Goal: Task Accomplishment & Management: Manage account settings

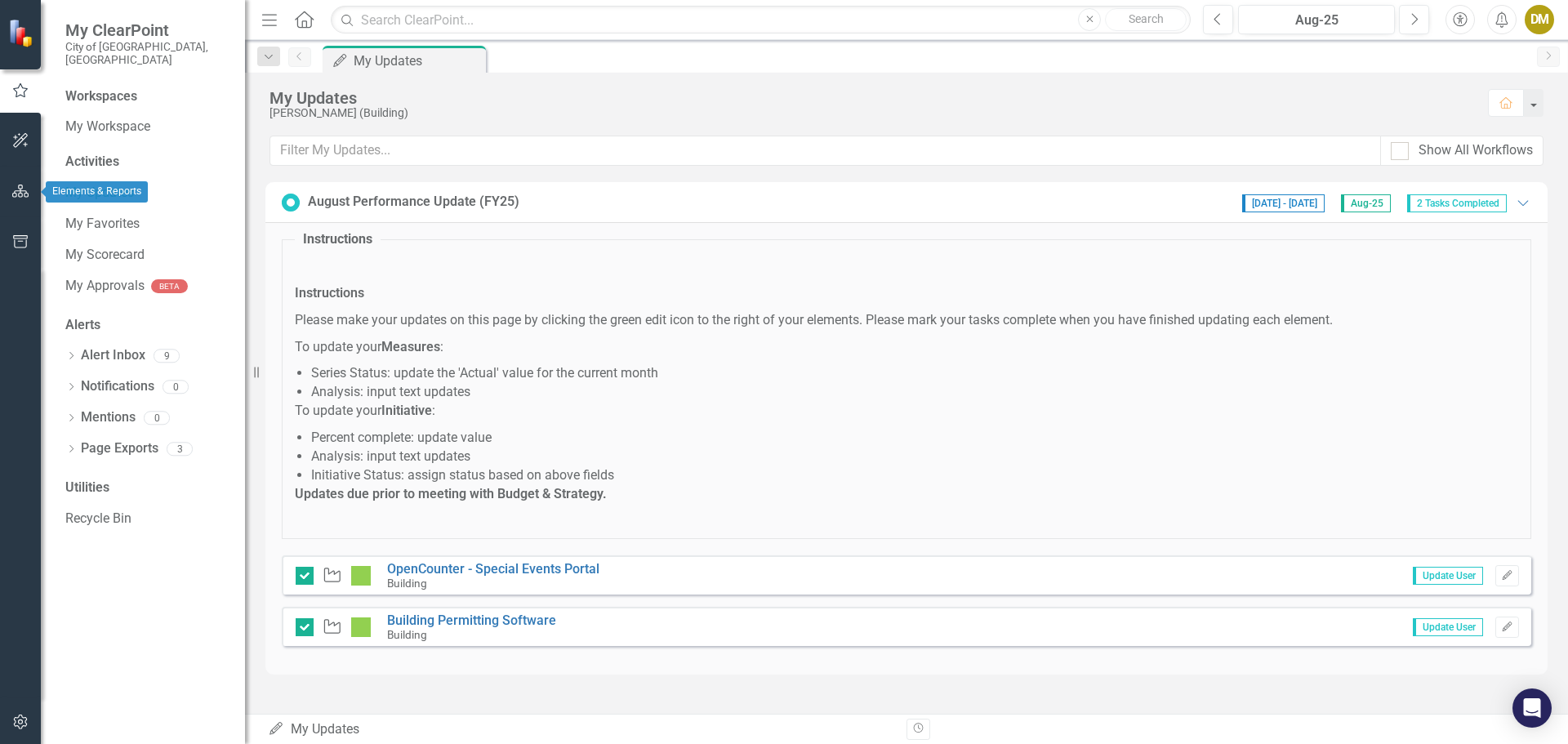
click at [18, 185] on icon "button" at bounding box center [21, 191] width 17 height 13
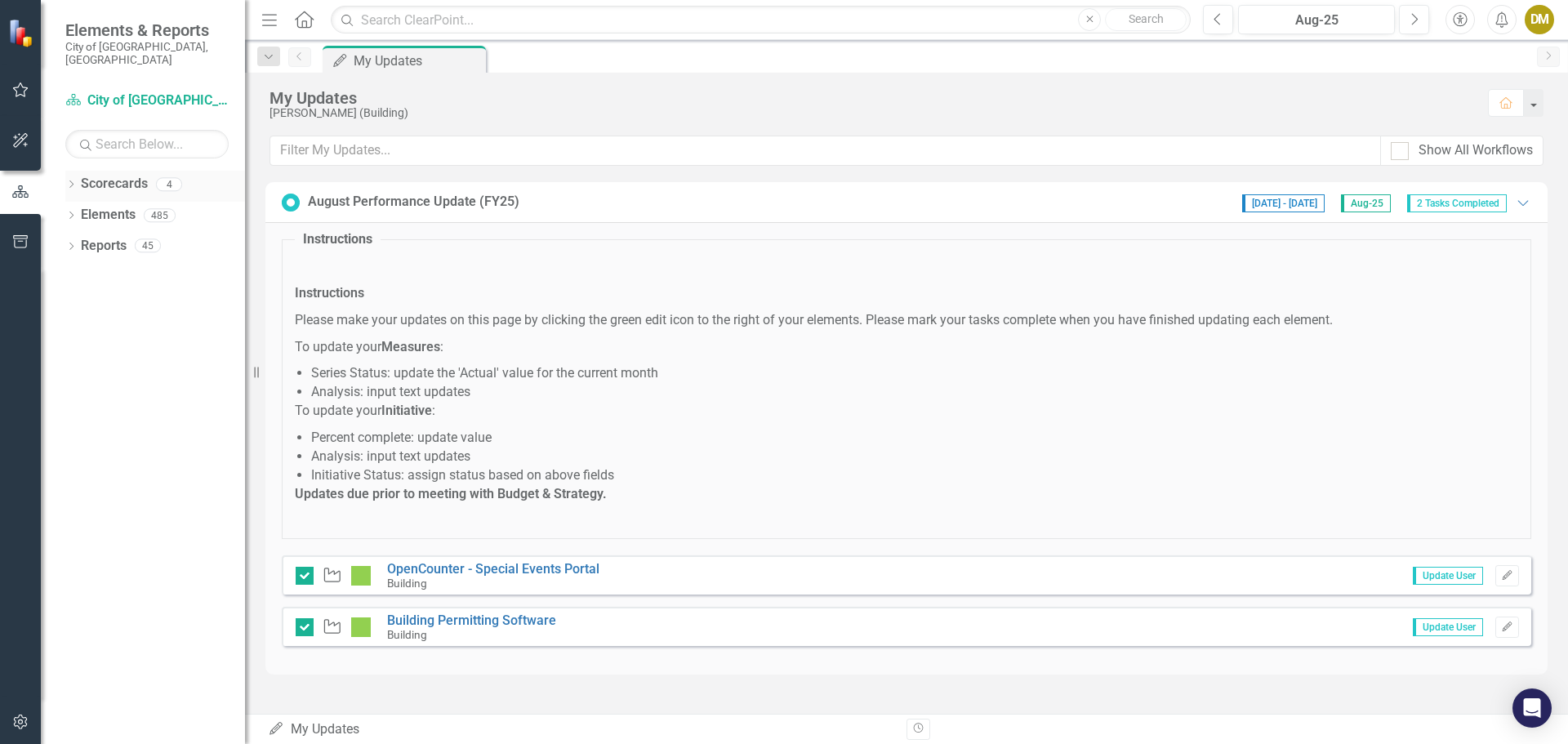
click at [69, 181] on icon "Dropdown" at bounding box center [71, 185] width 12 height 9
click at [77, 210] on icon "Dropdown" at bounding box center [79, 215] width 12 height 10
click at [138, 237] on link "Building" at bounding box center [175, 246] width 139 height 19
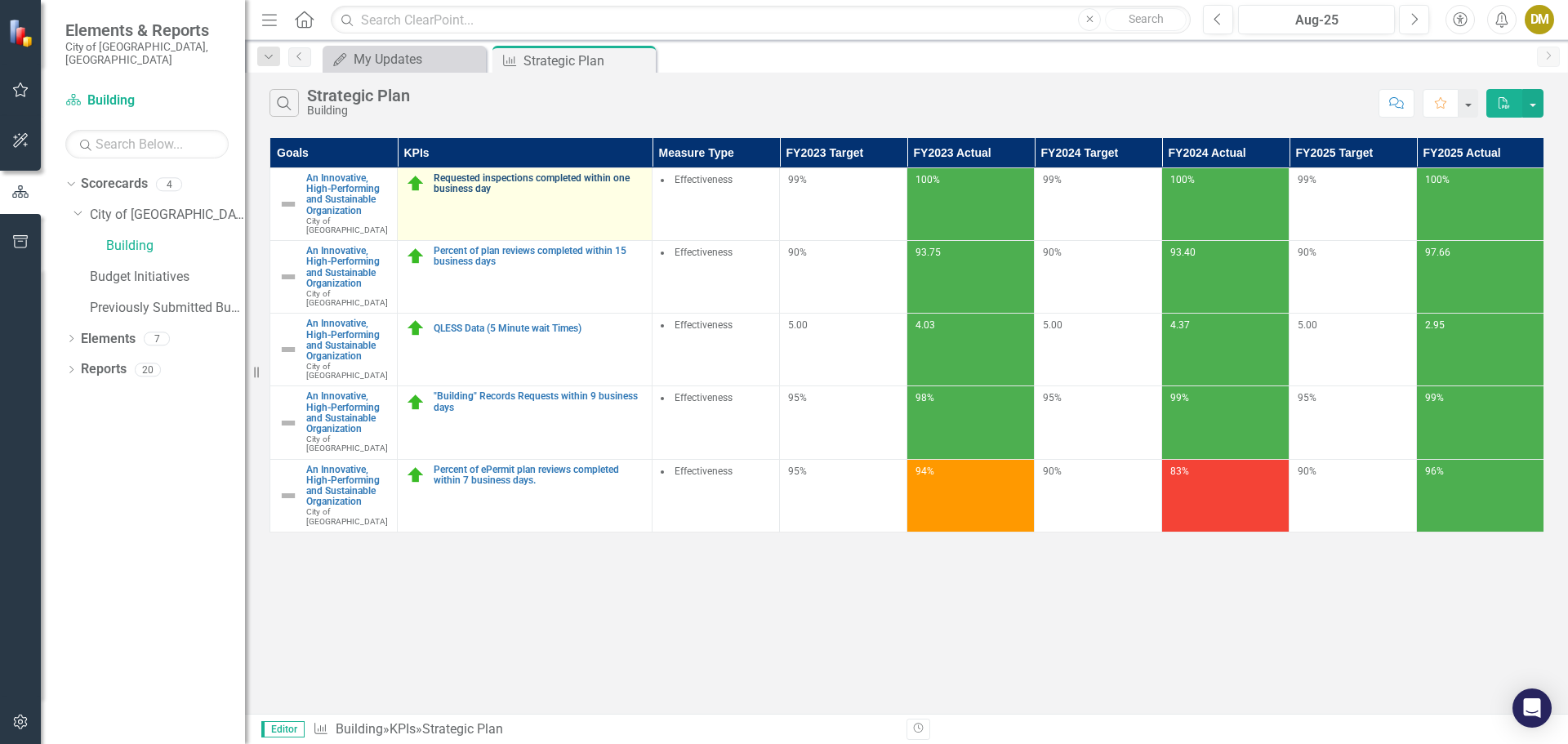
click at [481, 175] on link "Requested inspections completed within one business day" at bounding box center [538, 184] width 210 height 22
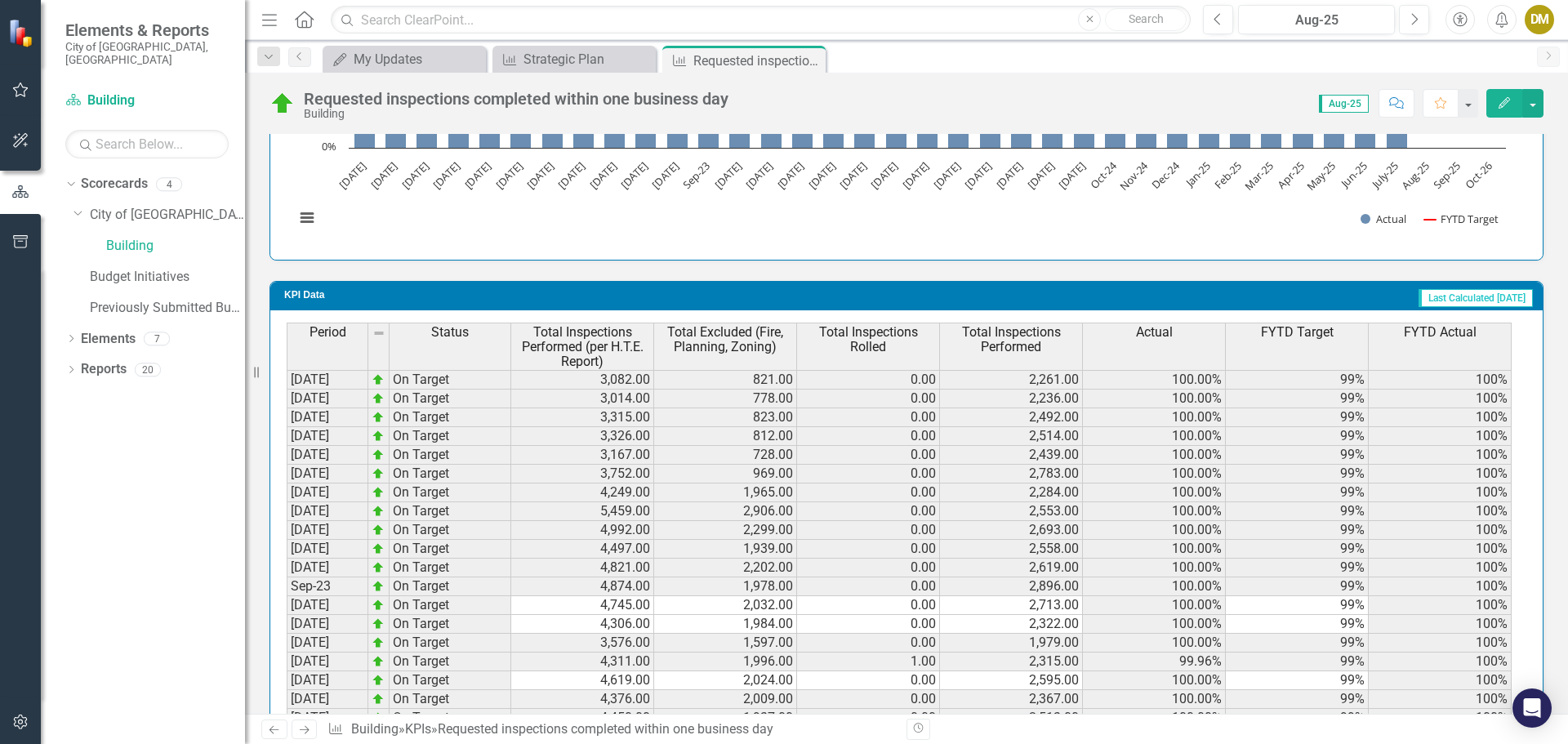
scroll to position [1705, 0]
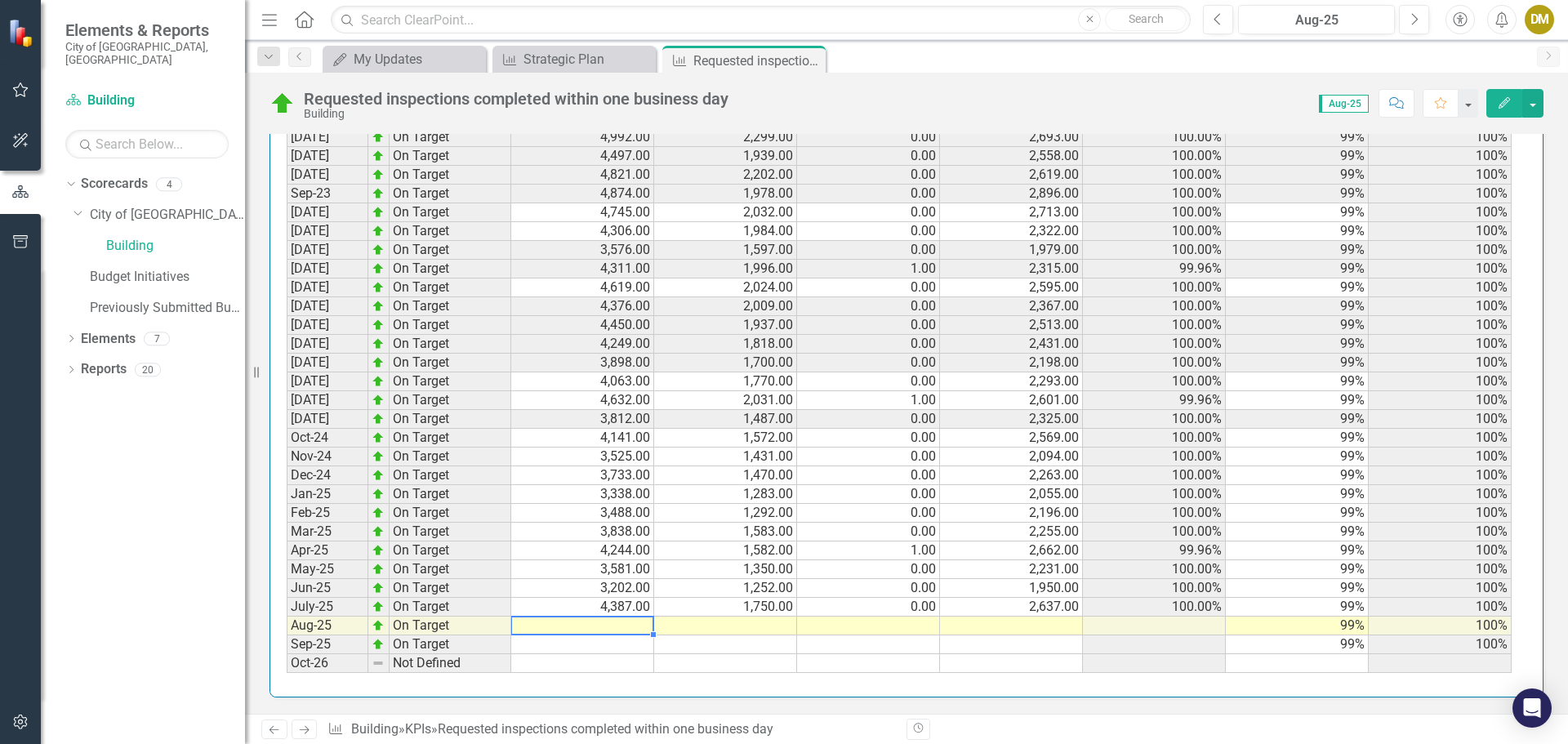
click at [627, 625] on td at bounding box center [582, 626] width 143 height 19
click at [631, 623] on td at bounding box center [582, 626] width 143 height 19
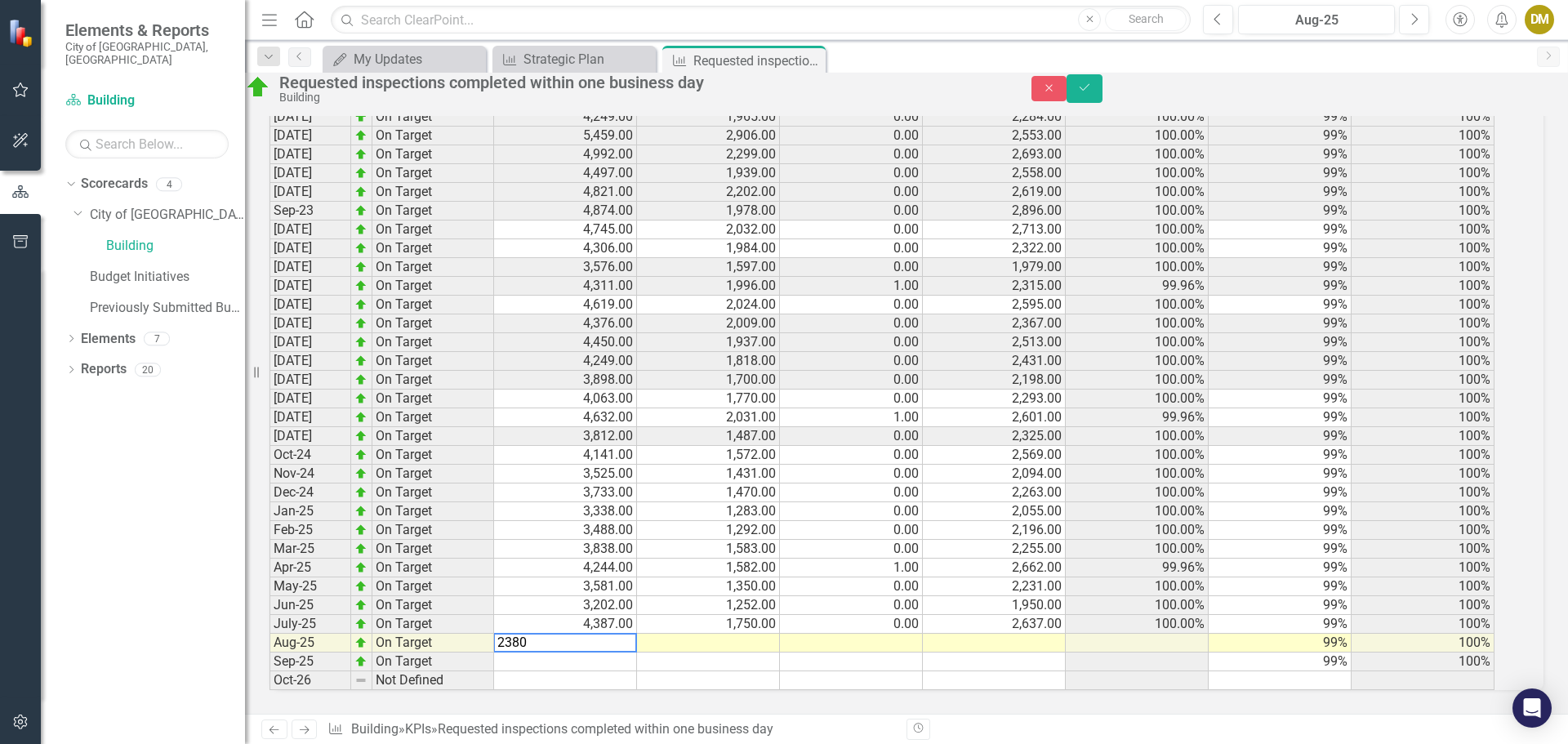
click at [696, 634] on td at bounding box center [708, 643] width 143 height 19
click at [779, 634] on td at bounding box center [708, 643] width 143 height 19
type textarea "567"
click at [269, 618] on div "Period Status Total Inspections Performed (per H.T.E. Report) Total Excluded (F…" at bounding box center [269, 318] width 0 height 743
click at [637, 615] on td "4,387.00" at bounding box center [566, 624] width 143 height 19
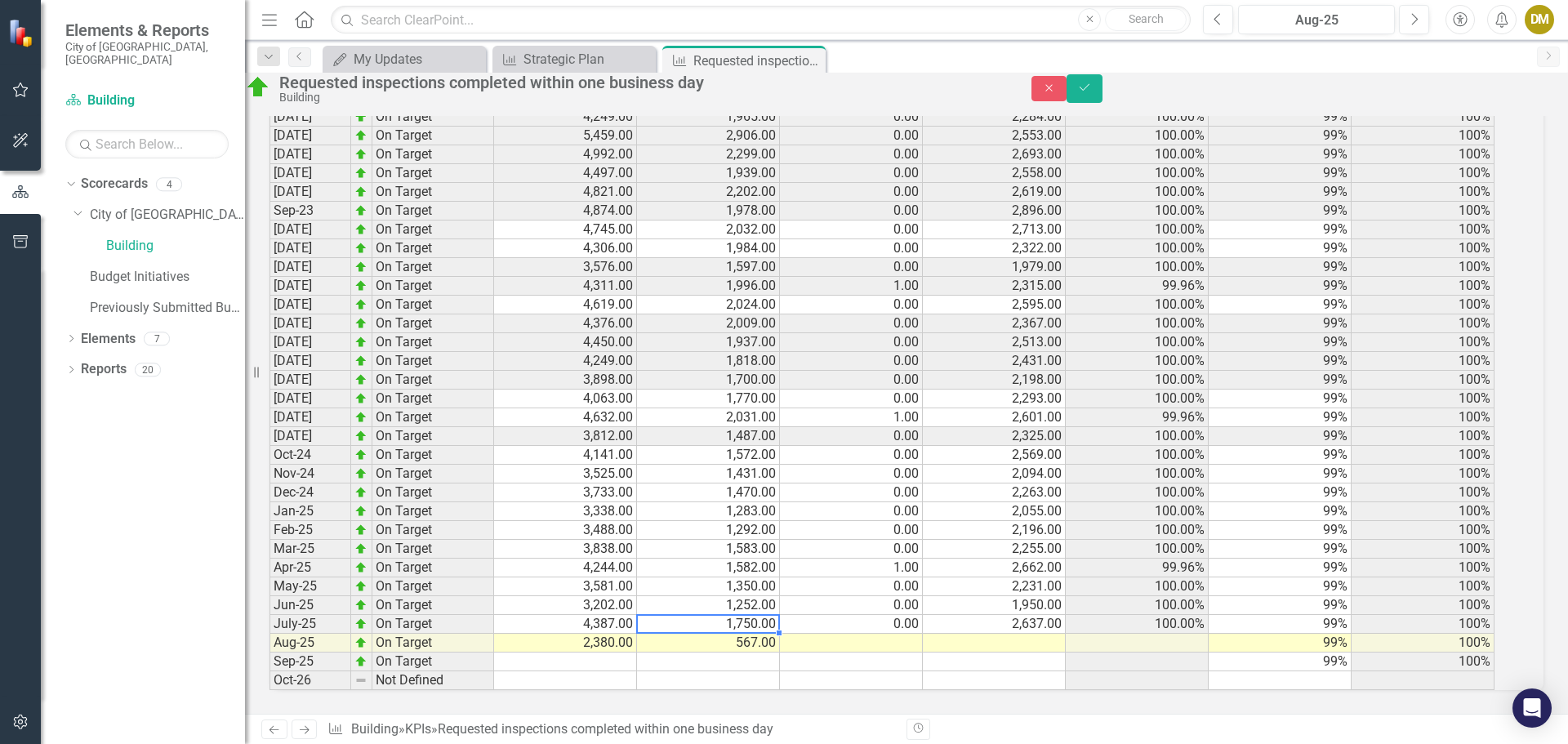
click at [699, 615] on td "1,750.00" at bounding box center [708, 624] width 143 height 19
click at [922, 634] on td at bounding box center [851, 643] width 143 height 19
click at [1046, 634] on td at bounding box center [994, 643] width 143 height 19
type textarea "1813"
click at [915, 634] on td at bounding box center [851, 643] width 143 height 19
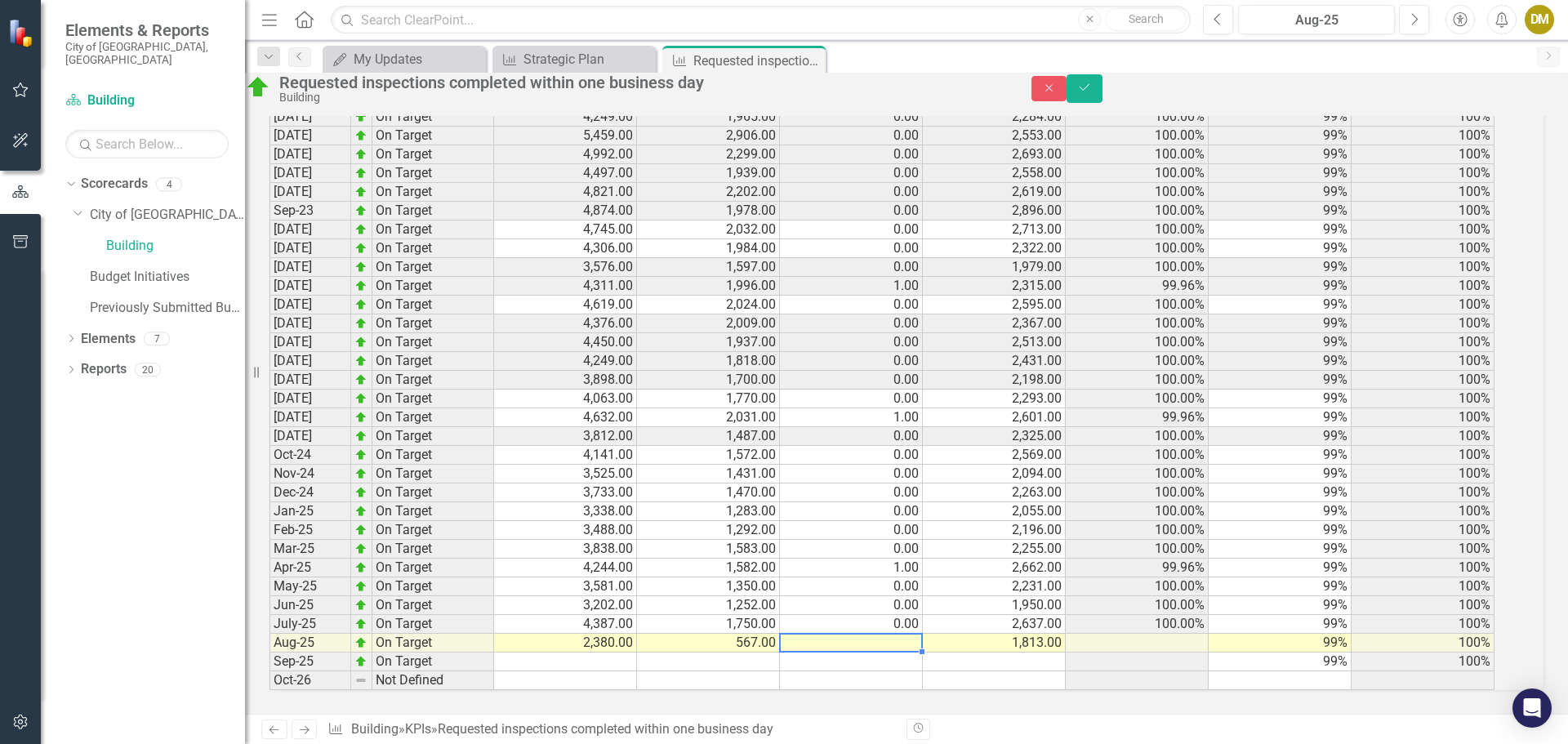
type textarea "9"
click at [1181, 634] on td at bounding box center [1137, 643] width 143 height 19
click at [1123, 634] on td at bounding box center [1137, 643] width 143 height 19
click at [1298, 634] on td "99%" at bounding box center [1280, 643] width 143 height 19
click at [1403, 634] on td "100%" at bounding box center [1423, 643] width 143 height 19
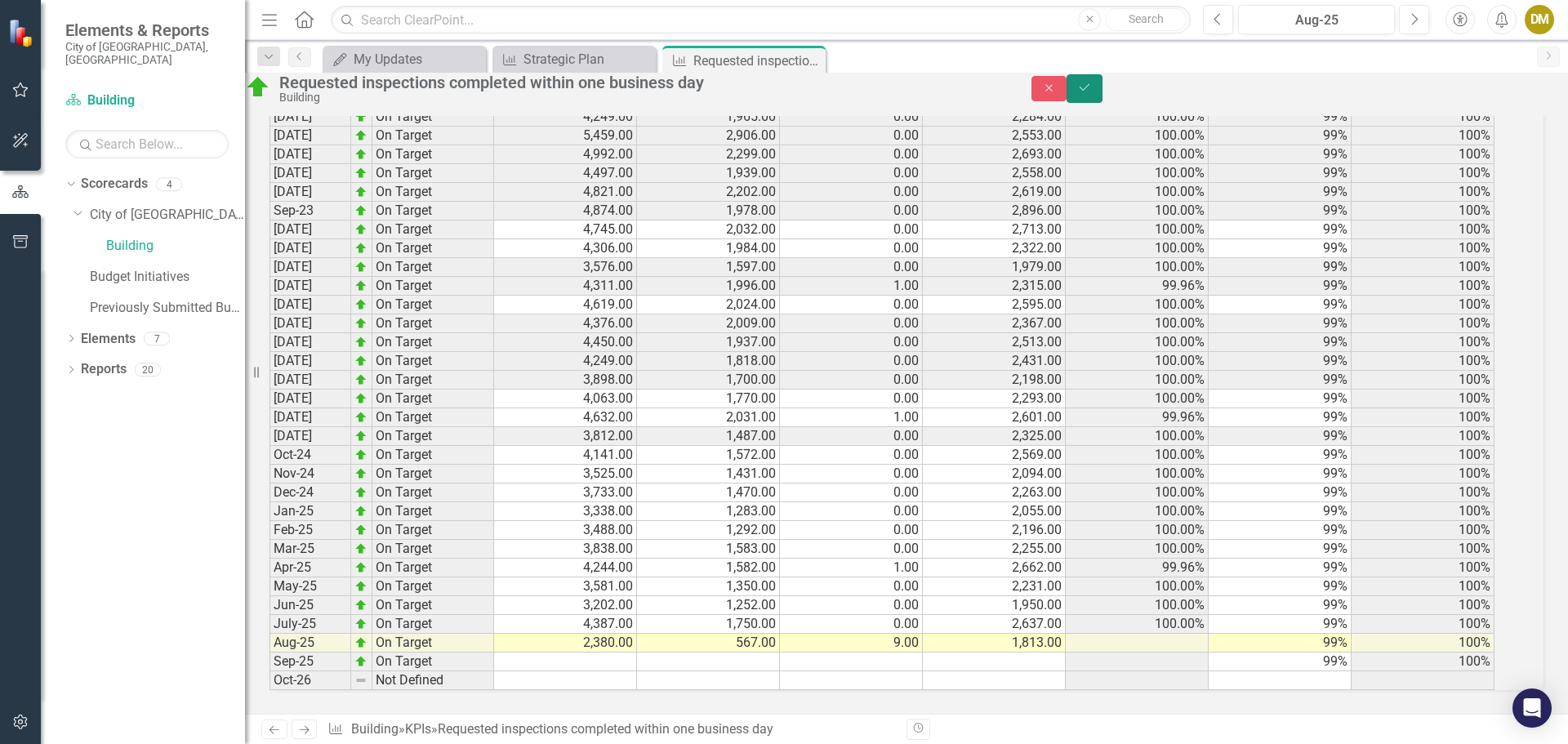
click at [1103, 90] on button "Save" at bounding box center [1084, 88] width 36 height 28
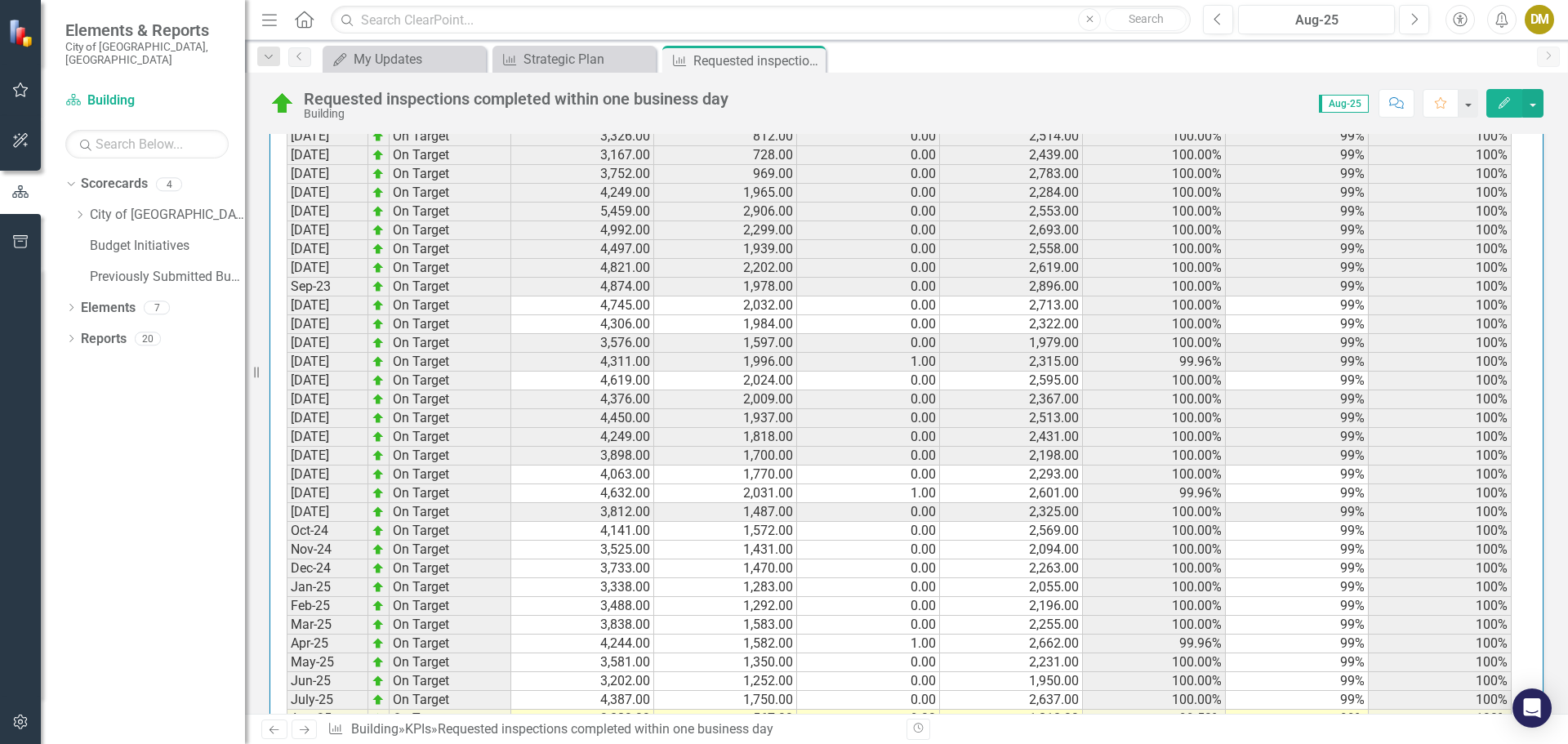
scroll to position [1705, 0]
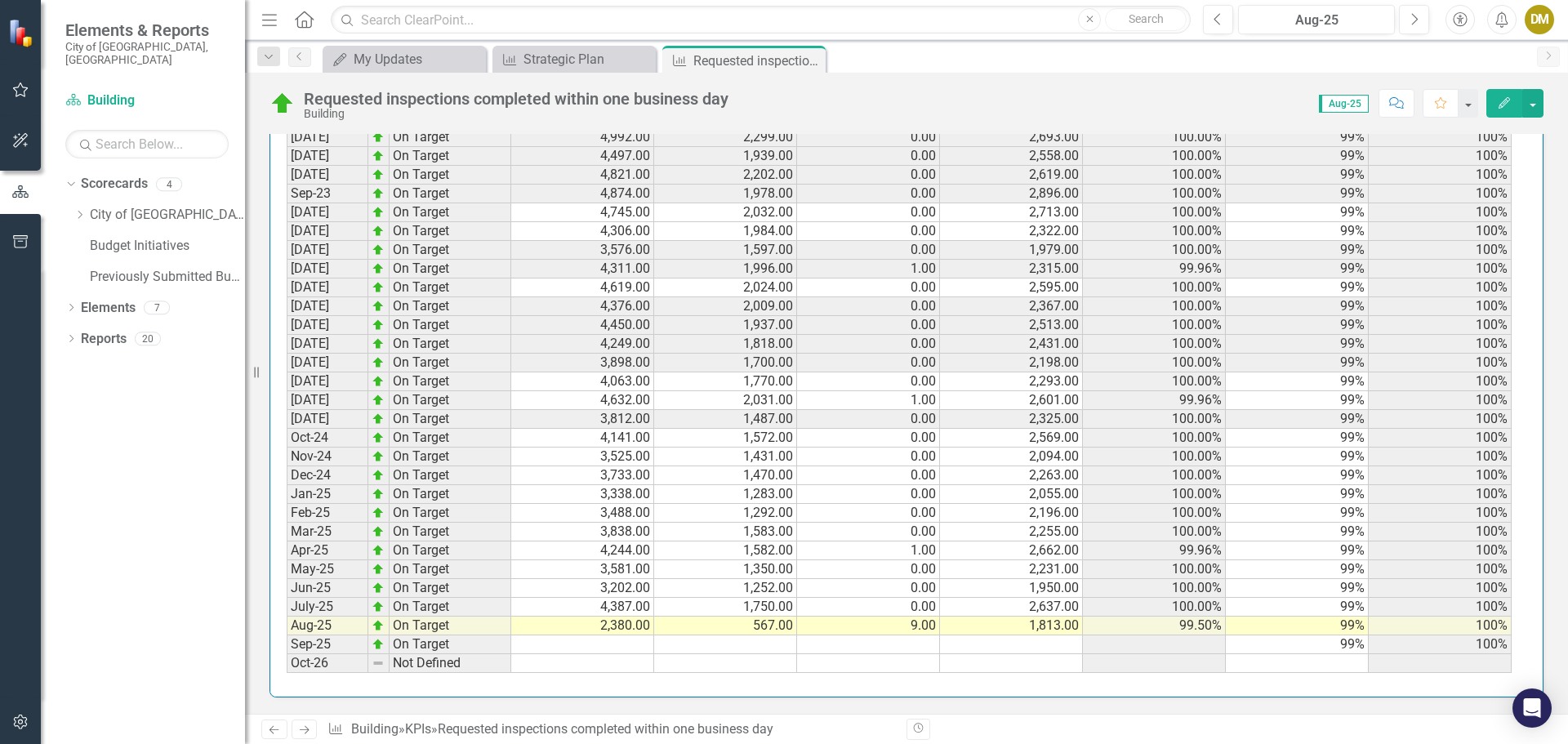
click at [72, 198] on div "Dropdown Scorecards 4 Dropdown City of Coral Springs Building Budget Initiative…" at bounding box center [155, 232] width 179 height 123
click at [76, 210] on icon "Dropdown" at bounding box center [79, 215] width 12 height 10
click at [127, 237] on link "Building" at bounding box center [175, 246] width 139 height 19
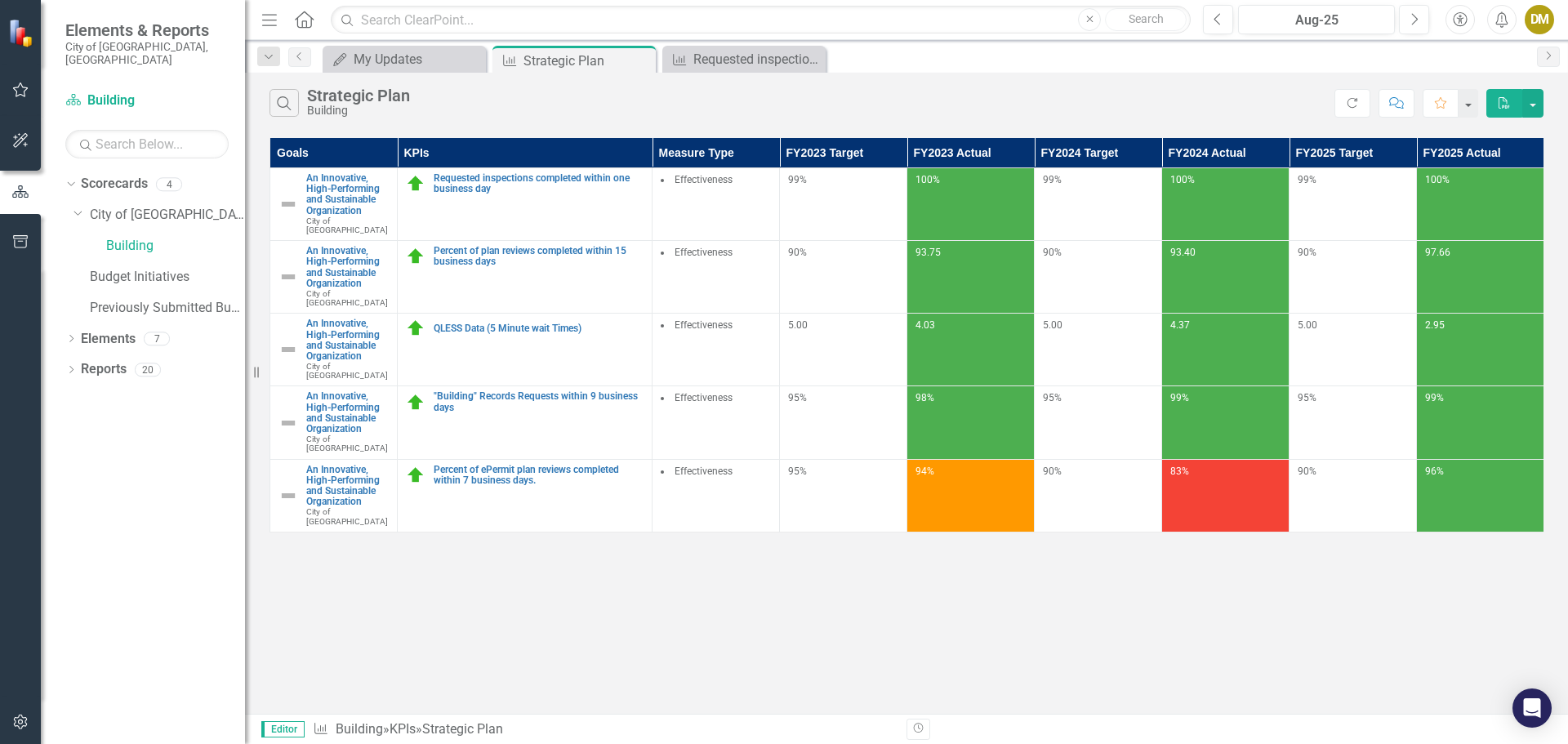
click at [1541, 17] on div "DM" at bounding box center [1539, 19] width 29 height 29
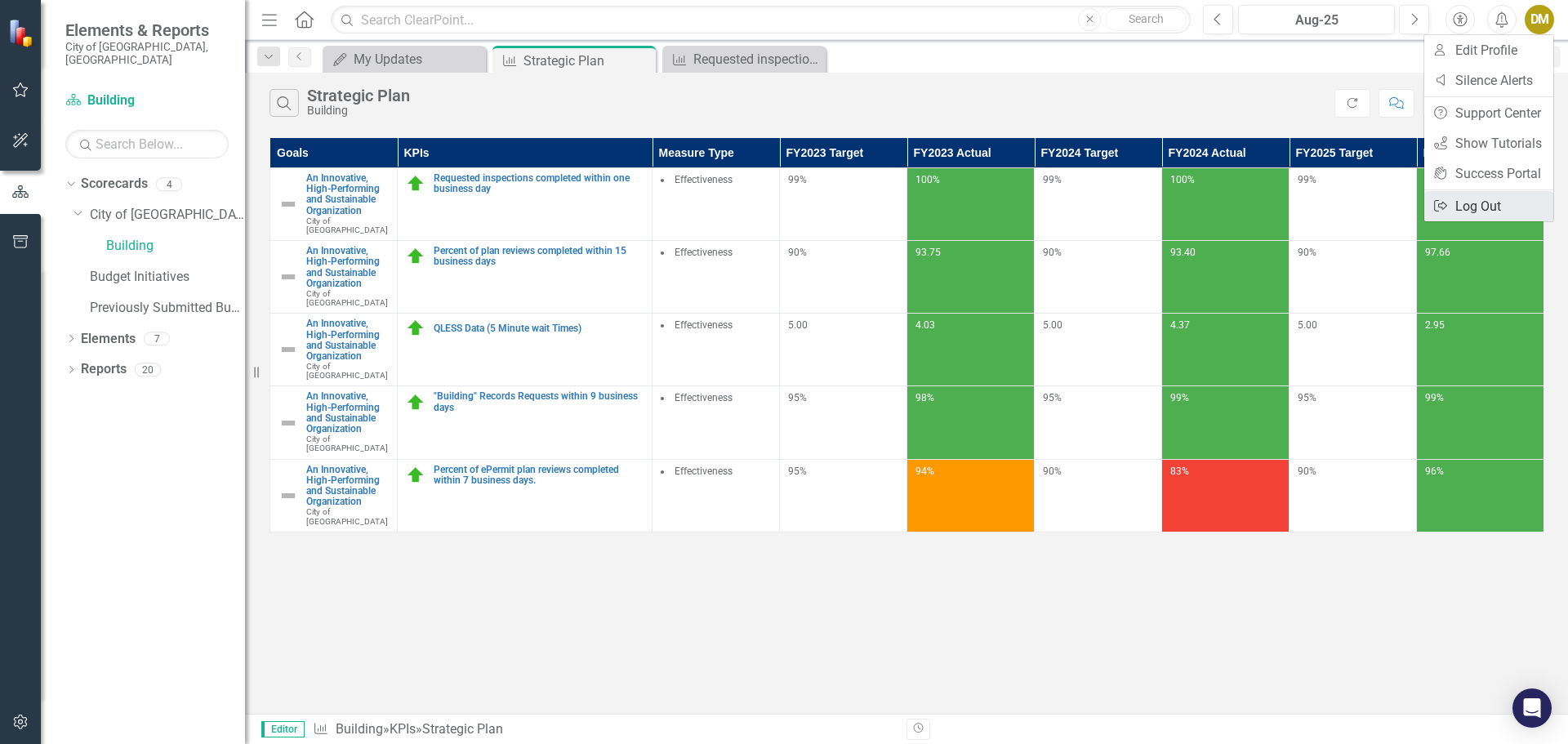
click at [1478, 202] on link "Logout Log Out" at bounding box center [1488, 206] width 129 height 30
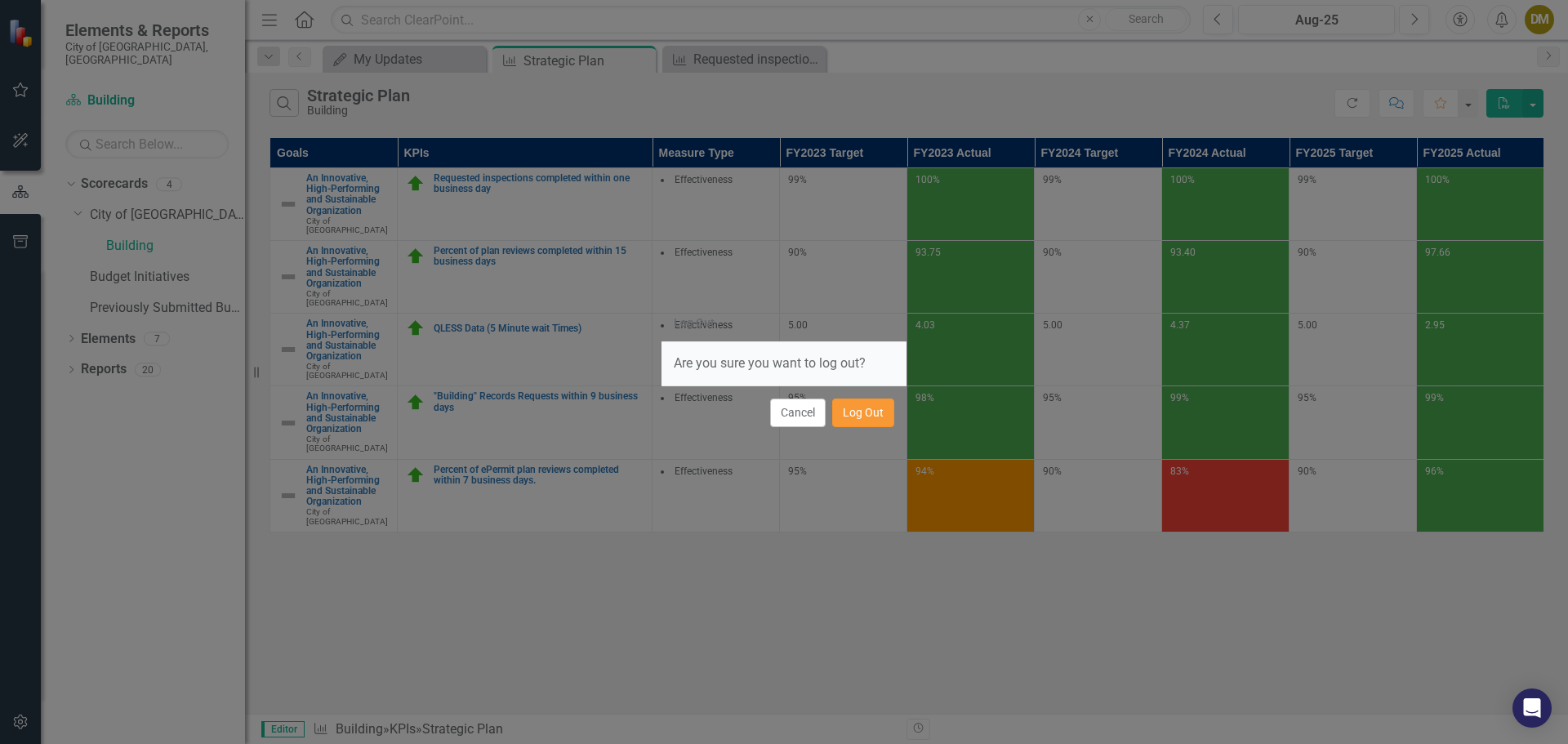
click at [863, 411] on button "Log Out" at bounding box center [863, 413] width 62 height 28
